Goal: Information Seeking & Learning: Learn about a topic

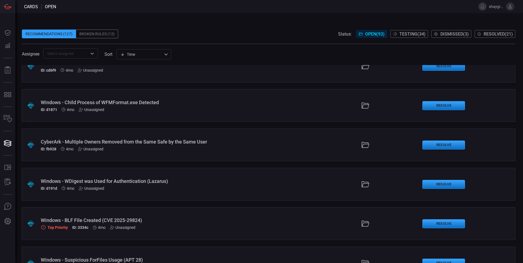
scroll to position [2186, 0]
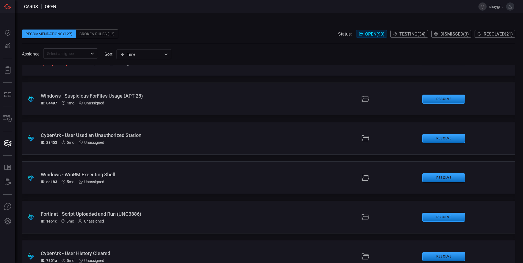
click at [105, 174] on div ".suggested_cards_icon{fill:url(#suggested_cards_icon);} CyberArk - User History…" at bounding box center [268, 256] width 493 height 33
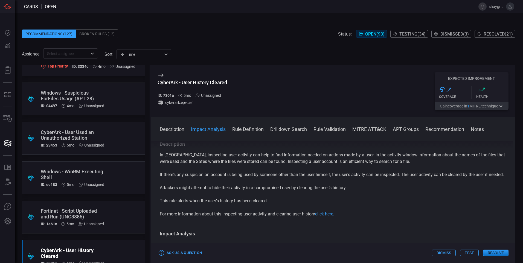
scroll to position [82, 0]
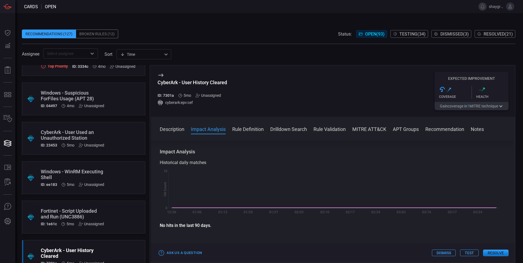
click at [253, 131] on button "Rule Definition" at bounding box center [247, 128] width 31 height 7
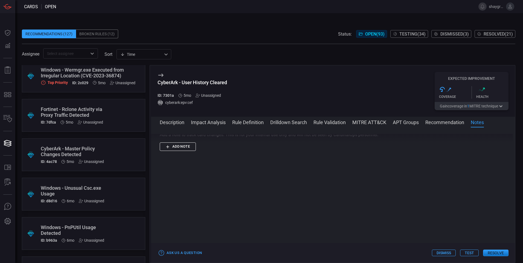
scroll to position [2678, 0]
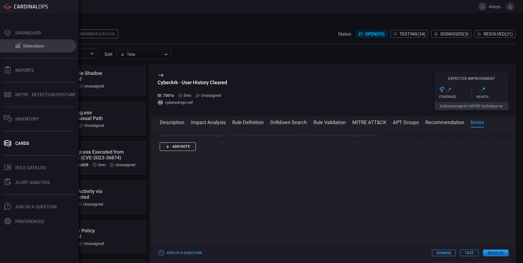
click at [34, 49] on button "Detections" at bounding box center [38, 45] width 77 height 13
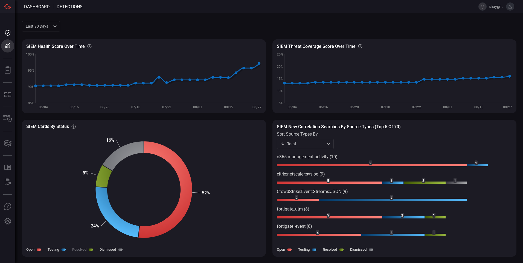
click at [79, 174] on label "Resolved" at bounding box center [79, 249] width 14 height 4
click at [104, 174] on icon at bounding box center [103, 176] width 17 height 23
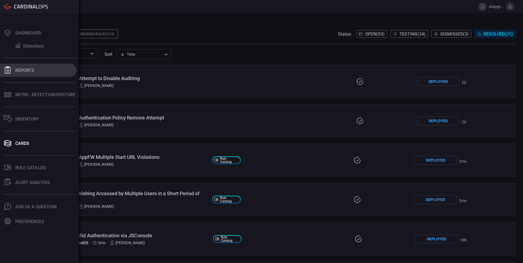
click at [25, 71] on div "Reports" at bounding box center [24, 70] width 19 height 5
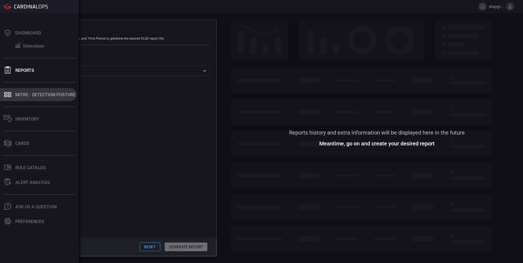
click at [10, 97] on icon at bounding box center [9, 96] width 3 height 2
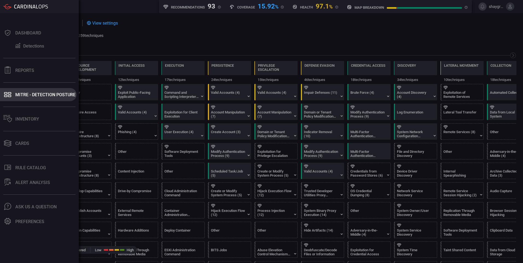
scroll to position [0, 72]
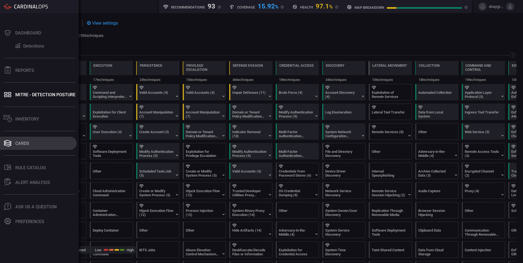
click at [27, 144] on div "Cards" at bounding box center [22, 143] width 14 height 5
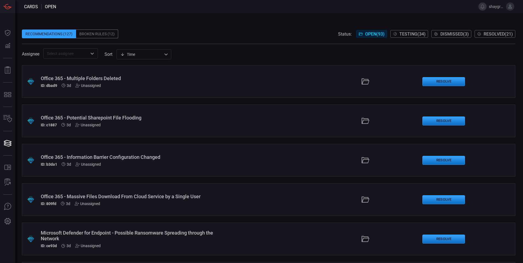
click at [199, 27] on span at bounding box center [268, 25] width 493 height 8
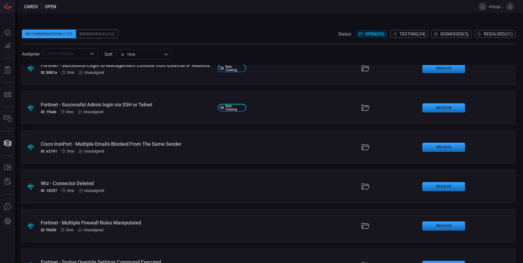
scroll to position [1503, 0]
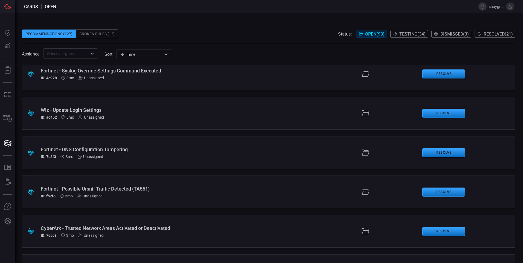
click at [318, 31] on button "Resolved ( 21 )" at bounding box center [494, 34] width 41 height 8
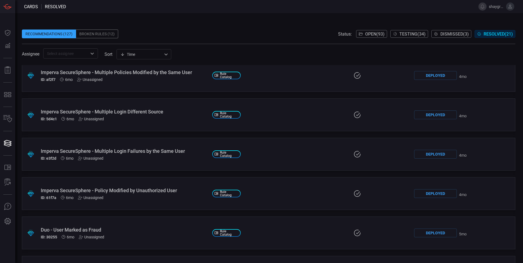
scroll to position [629, 0]
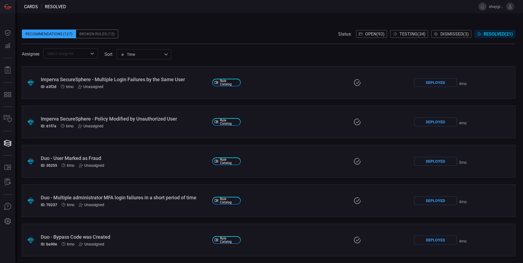
click at [318, 33] on span "Testing ( 34 )" at bounding box center [412, 33] width 26 height 5
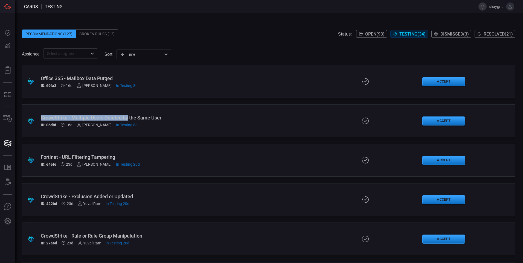
drag, startPoint x: 39, startPoint y: 117, endPoint x: 127, endPoint y: 117, distance: 88.5
click at [127, 117] on div ".suggested_cards_icon{fill:url(#suggested_cards_icon);} CrowdStrike - Multiple …" at bounding box center [268, 120] width 493 height 33
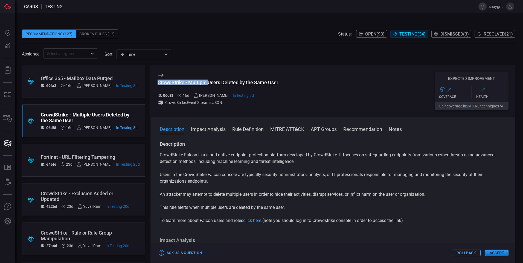
drag, startPoint x: 208, startPoint y: 83, endPoint x: 158, endPoint y: 82, distance: 49.7
click at [158, 82] on div "CrowdStrike - Multiple Users Deleted by the Same User" at bounding box center [217, 83] width 121 height 6
copy div "CrowdStrike - Multiple"
click at [245, 131] on button "Rule Definition" at bounding box center [247, 128] width 31 height 7
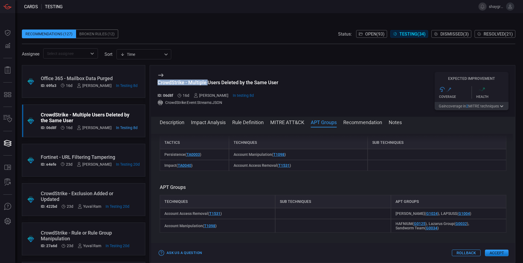
scroll to position [260, 0]
